Goal: Information Seeking & Learning: Check status

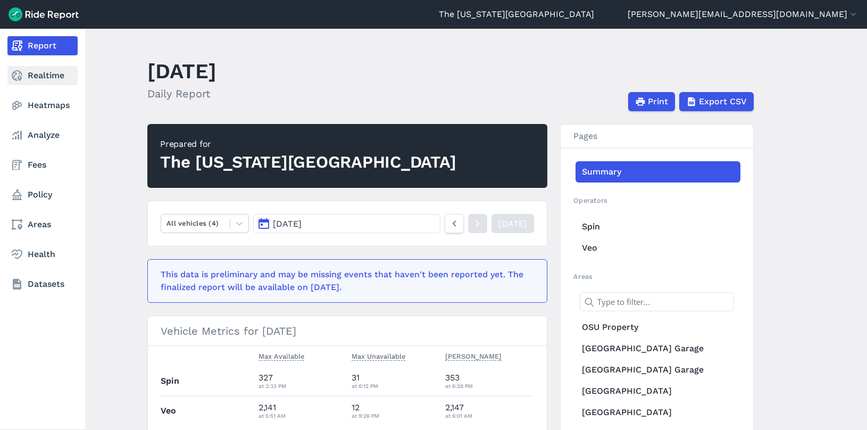
click at [32, 78] on link "Realtime" at bounding box center [42, 75] width 70 height 19
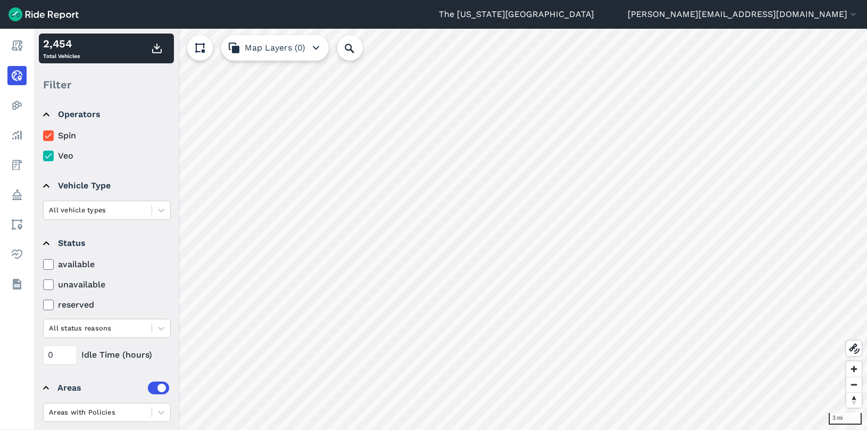
scroll to position [63, 0]
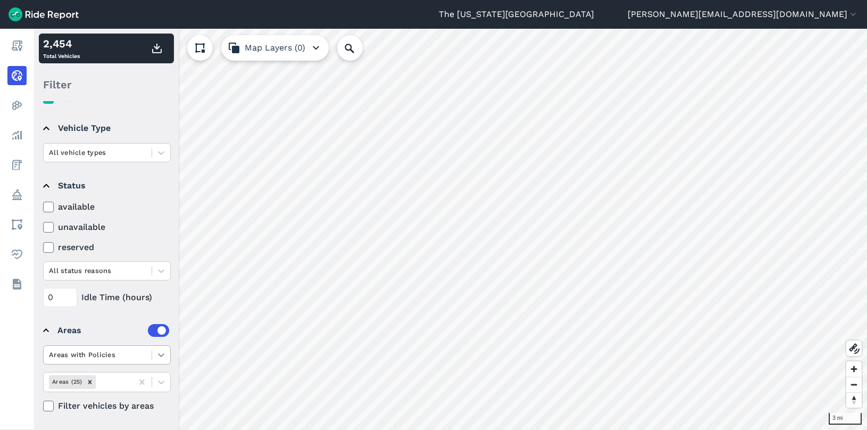
click at [163, 356] on icon at bounding box center [161, 354] width 11 height 11
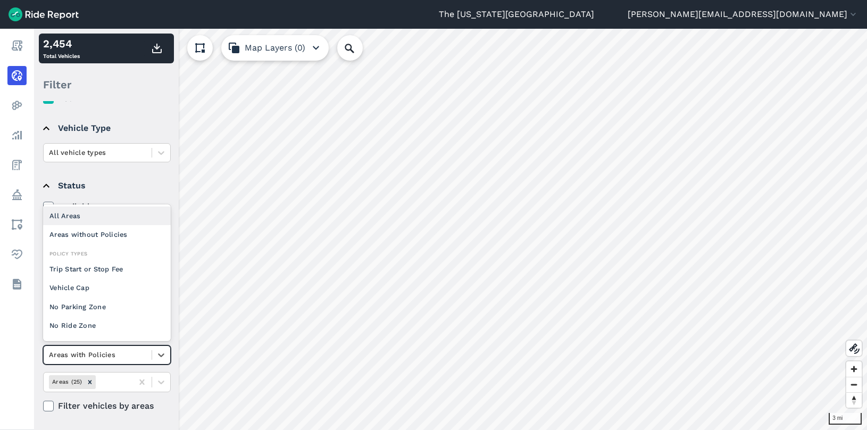
click at [90, 217] on div "All Areas" at bounding box center [107, 215] width 128 height 19
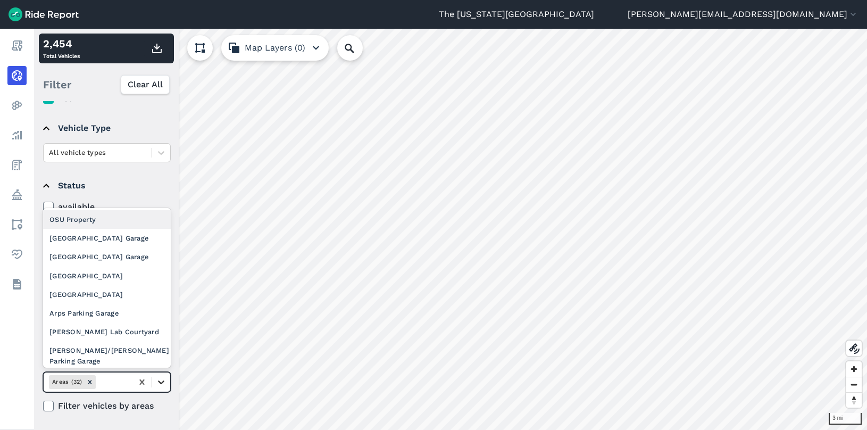
click at [161, 386] on icon at bounding box center [161, 381] width 11 height 11
click at [118, 224] on div "OSU Property" at bounding box center [107, 219] width 128 height 19
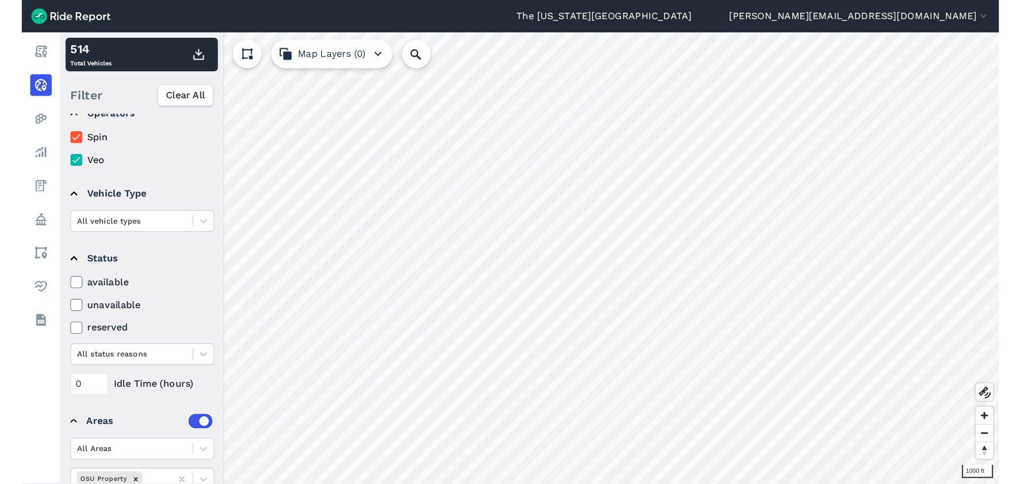
scroll to position [0, 0]
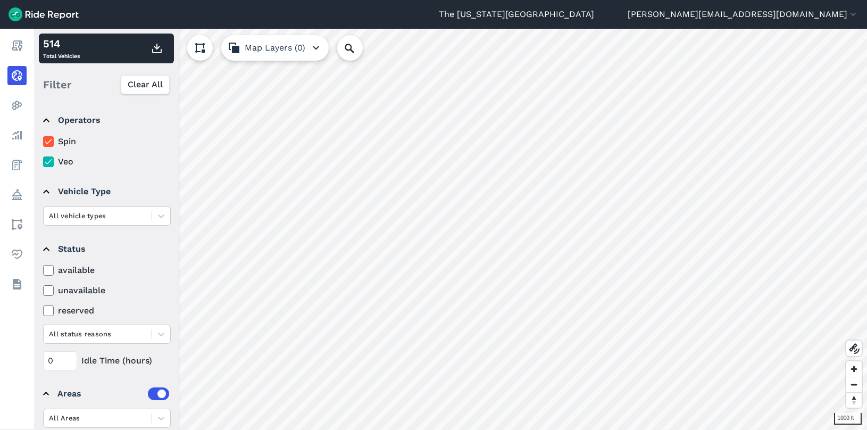
click at [59, 291] on label "unavailable" at bounding box center [107, 290] width 128 height 13
click at [43, 291] on input "unavailable" at bounding box center [43, 287] width 0 height 7
click at [48, 164] on icon at bounding box center [49, 161] width 10 height 11
click at [43, 162] on input "Veo" at bounding box center [43, 158] width 0 height 7
click at [48, 164] on icon at bounding box center [49, 161] width 10 height 11
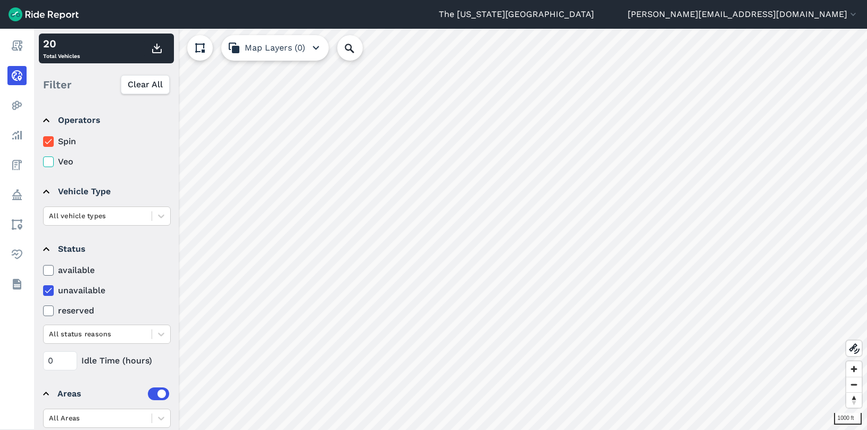
click at [43, 162] on input "Veo" at bounding box center [43, 158] width 0 height 7
click at [48, 140] on icon at bounding box center [49, 141] width 10 height 11
click at [43, 140] on input "Spin" at bounding box center [43, 138] width 0 height 7
click at [48, 140] on icon at bounding box center [49, 141] width 10 height 11
click at [43, 140] on input "Spin" at bounding box center [43, 138] width 0 height 7
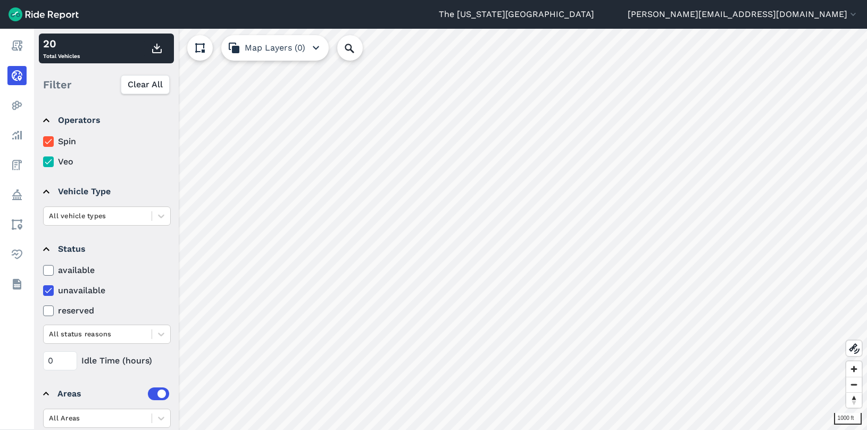
click at [86, 294] on label "unavailable" at bounding box center [107, 290] width 128 height 13
click at [43, 291] on input "unavailable" at bounding box center [43, 287] width 0 height 7
